Goal: Task Accomplishment & Management: Complete application form

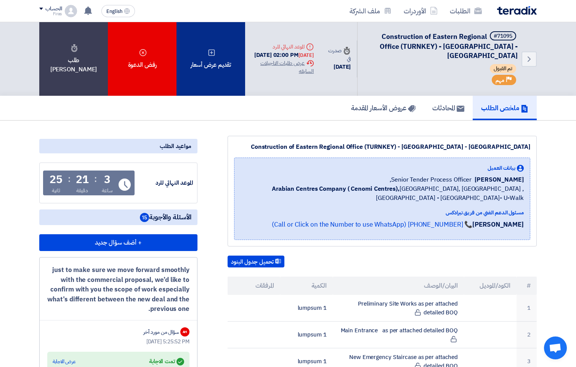
click at [219, 63] on div "تقديم عرض أسعار" at bounding box center [210, 59] width 69 height 74
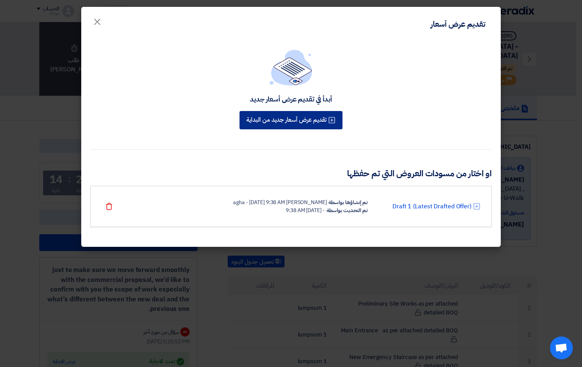
click at [298, 119] on button "تقديم عرض أسعار جديد من البداية" at bounding box center [290, 120] width 103 height 18
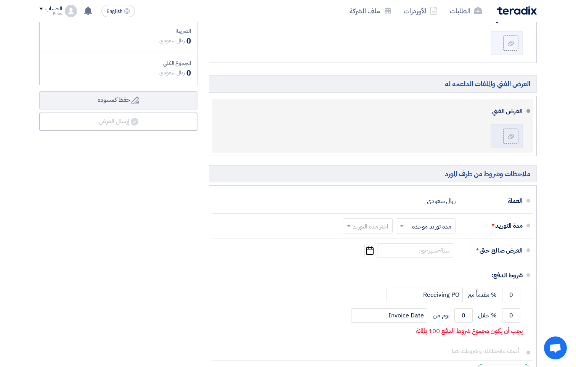
scroll to position [648, 0]
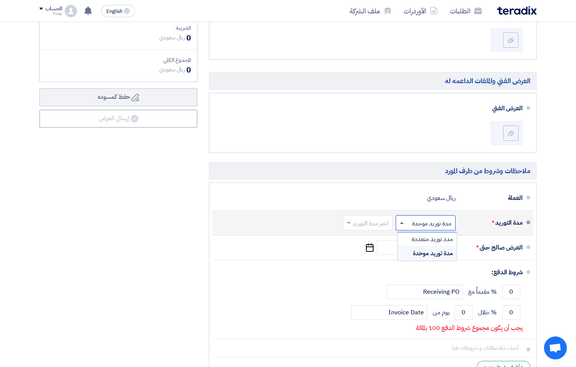
click at [402, 223] on span at bounding box center [402, 223] width 4 height 2
click at [402, 223] on span at bounding box center [402, 223] width 4 height 3
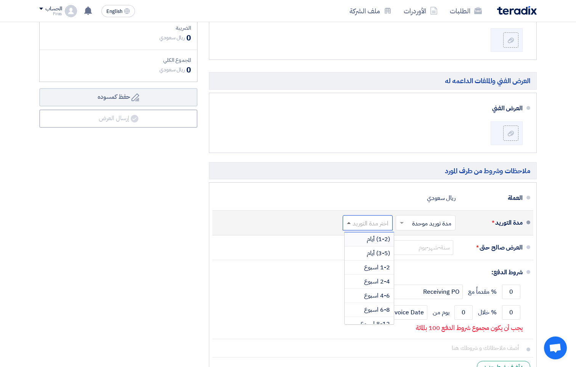
click at [348, 223] on span at bounding box center [349, 223] width 4 height 2
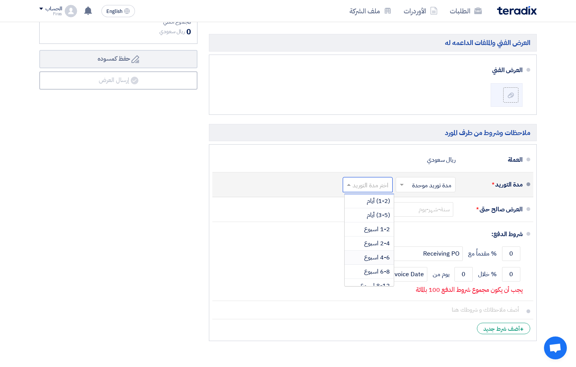
scroll to position [38, 0]
click at [330, 181] on div "مدة التوريد * اختر مدة التوريد × مدة توريد موحدة × اختر مدة التوريد (1-2) أيام …" at bounding box center [370, 184] width 304 height 18
click at [399, 185] on span at bounding box center [401, 185] width 10 height 8
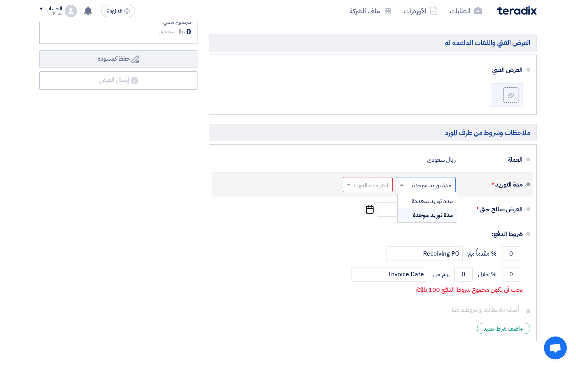
click at [322, 180] on div "مدة التوريد * اختر مدة التوريد × مدة توريد موحدة × مدد توريد متعددة مدة توريد م…" at bounding box center [370, 184] width 304 height 18
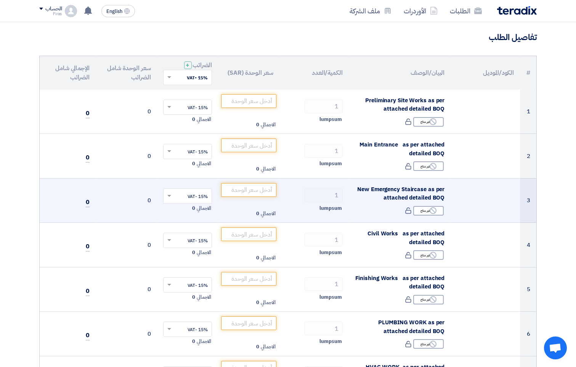
scroll to position [0, 0]
